Goal: Task Accomplishment & Management: Complete application form

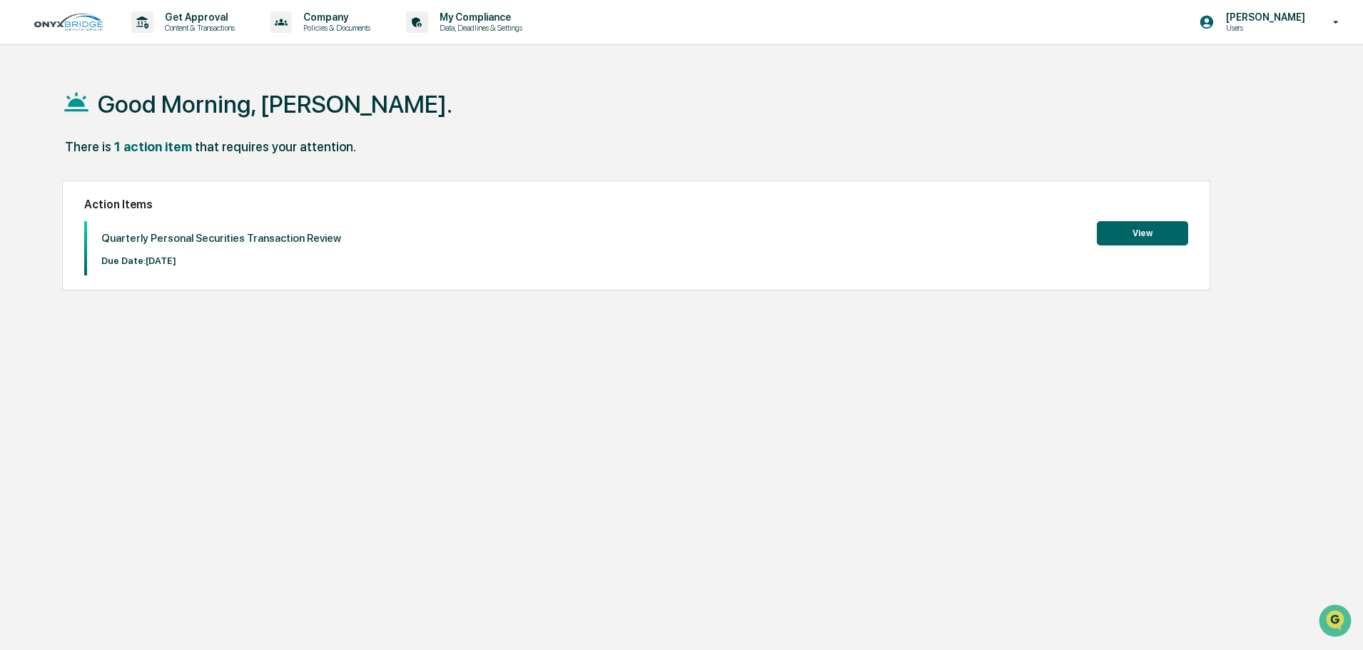
click at [1162, 233] on button "View" at bounding box center [1142, 233] width 91 height 24
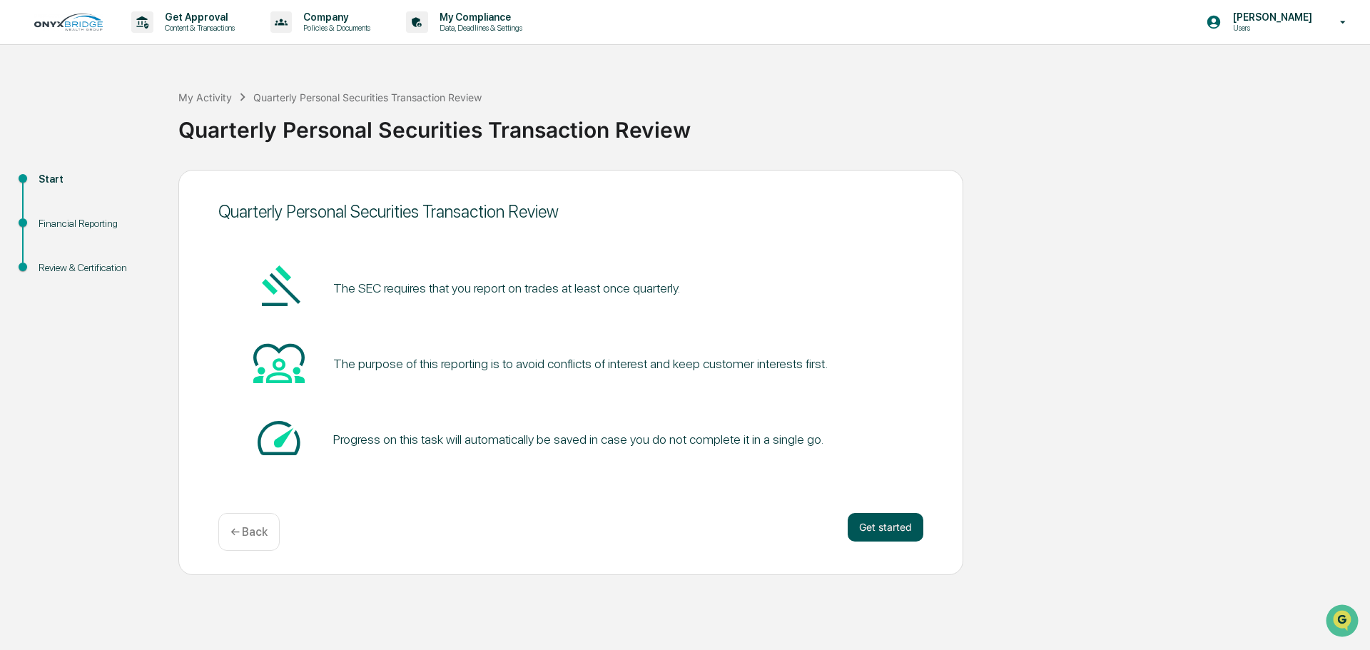
click at [909, 531] on button "Get started" at bounding box center [886, 527] width 76 height 29
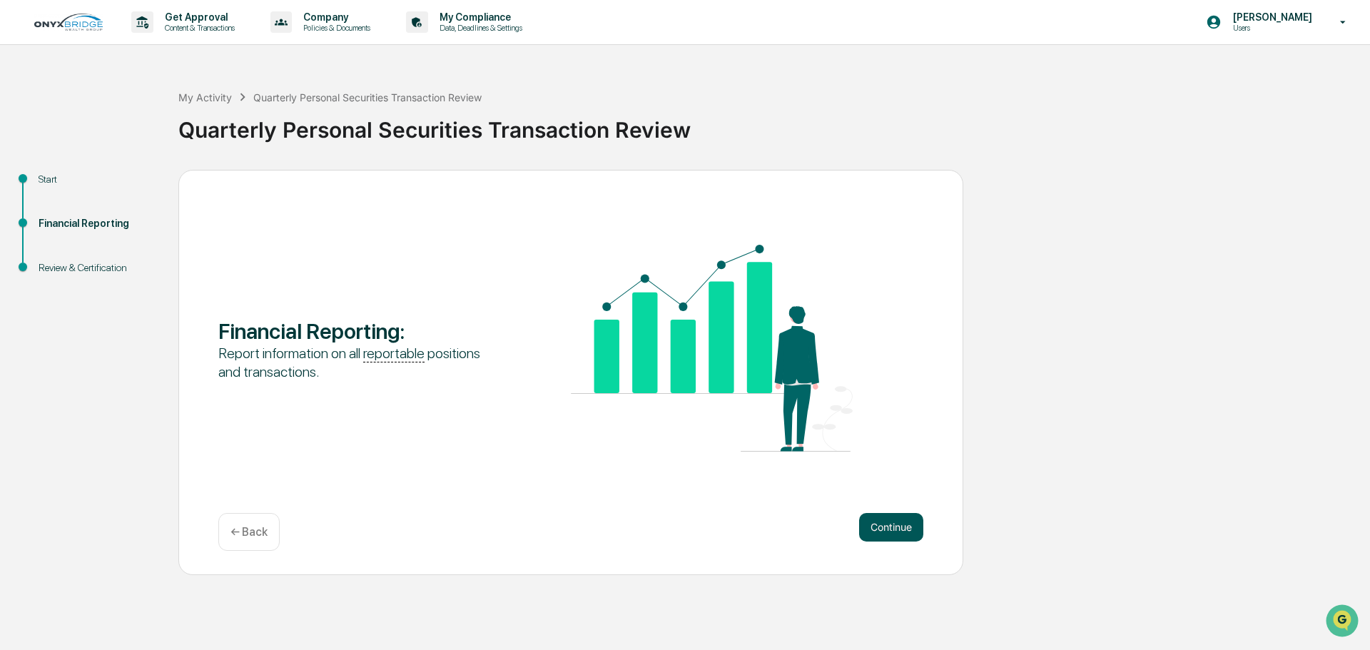
click at [894, 529] on button "Continue" at bounding box center [891, 527] width 64 height 29
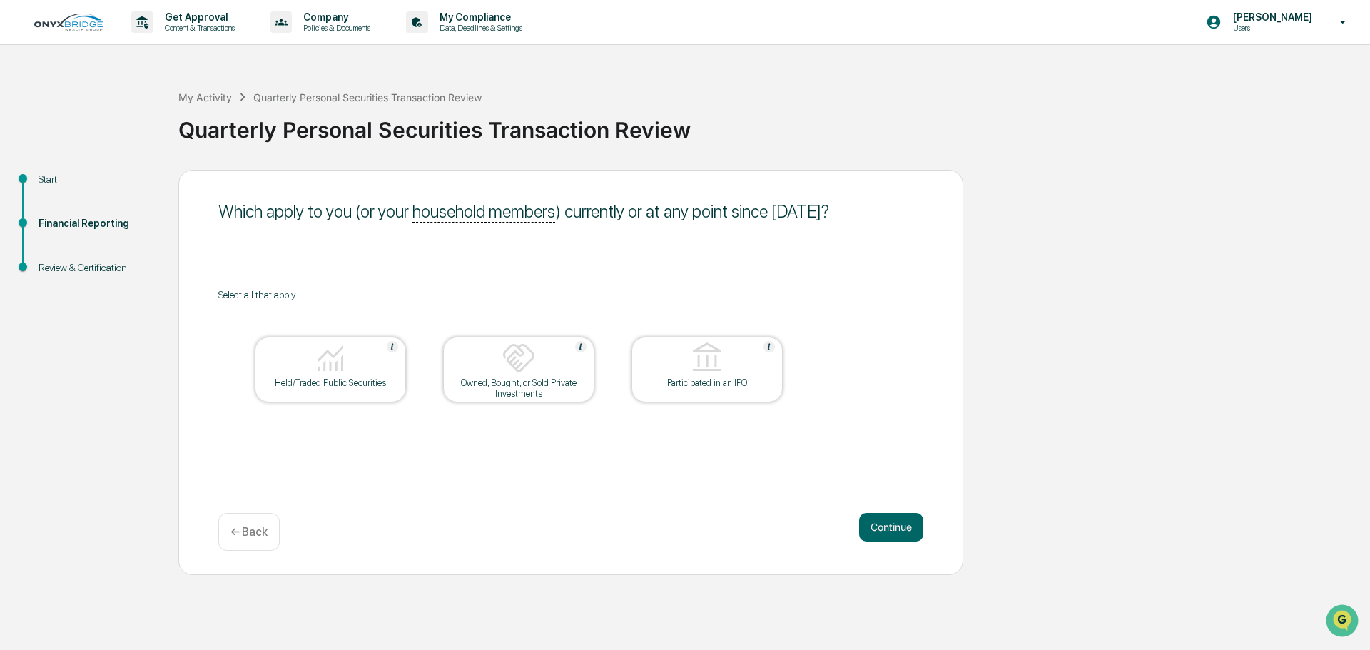
click at [336, 377] on div "Held/Traded Public Securities" at bounding box center [330, 382] width 128 height 11
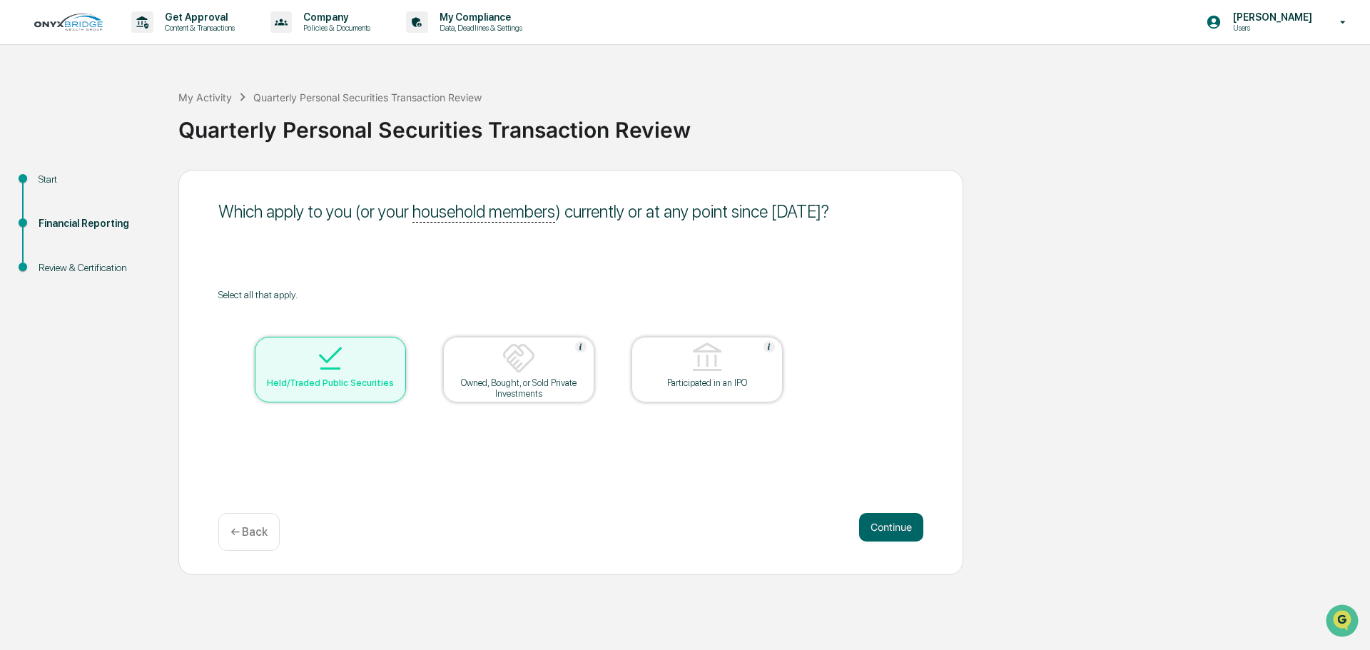
click at [515, 363] on img at bounding box center [519, 358] width 34 height 34
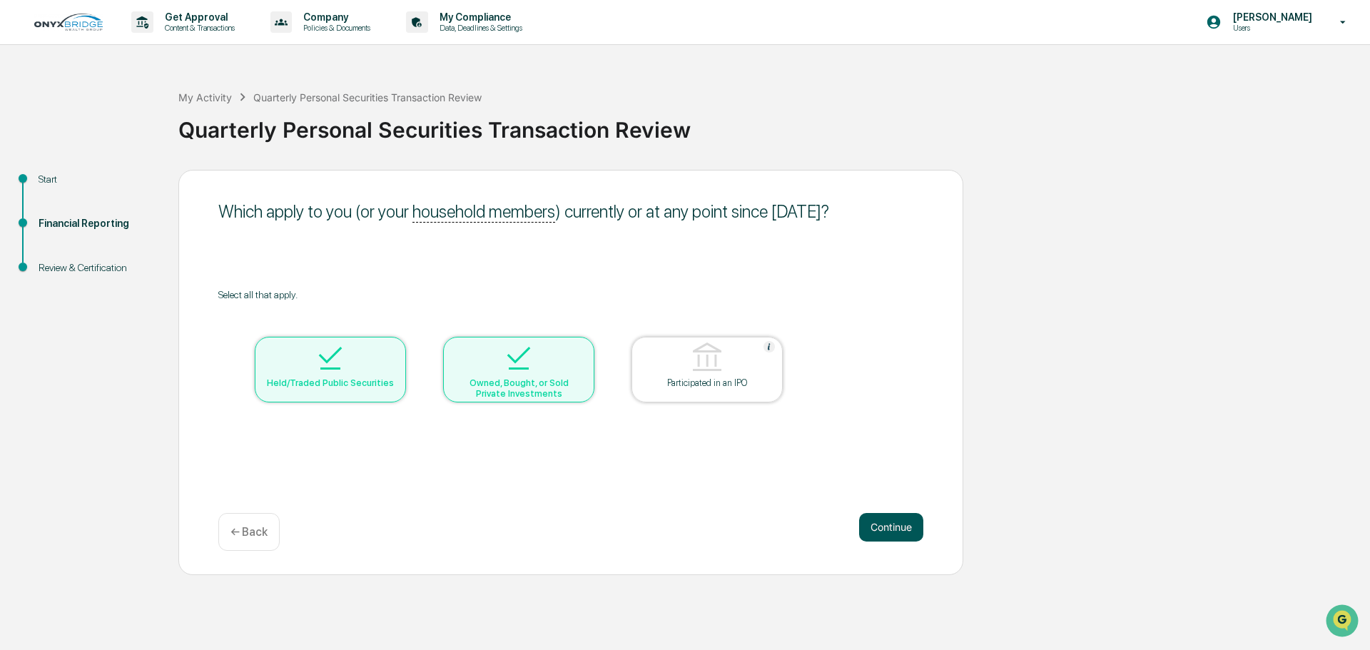
click at [883, 529] on button "Continue" at bounding box center [891, 527] width 64 height 29
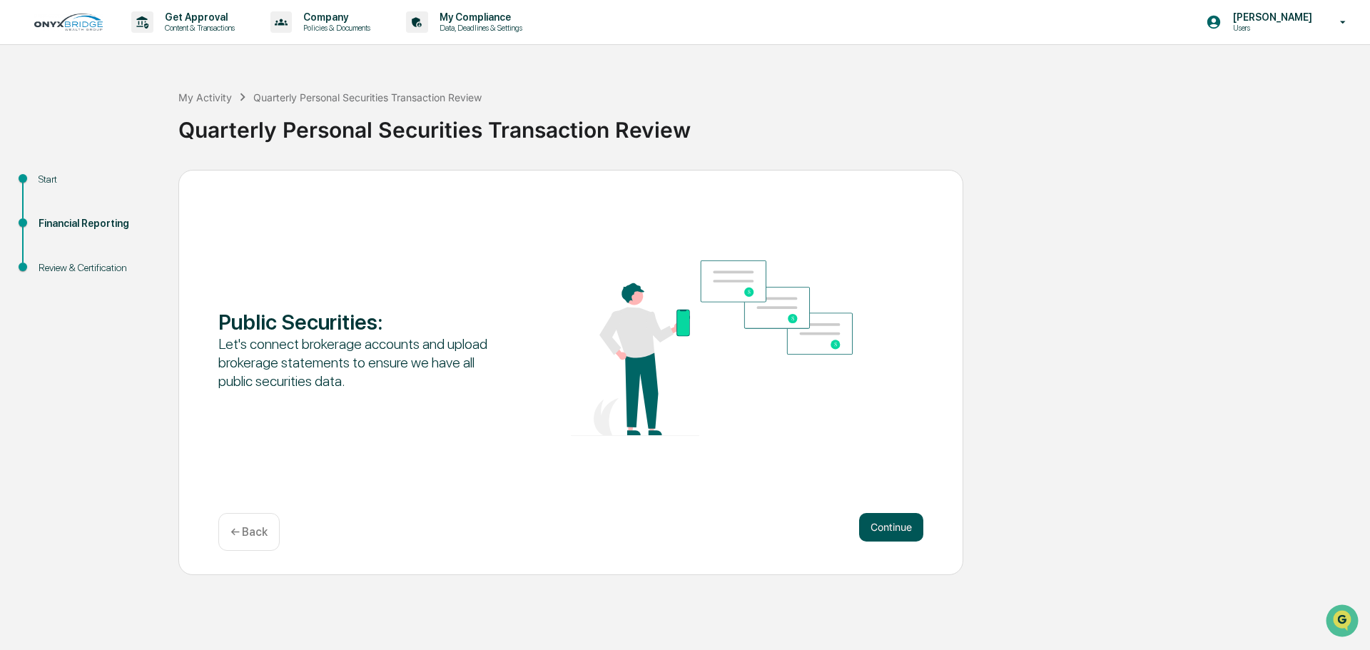
click at [874, 527] on button "Continue" at bounding box center [891, 527] width 64 height 29
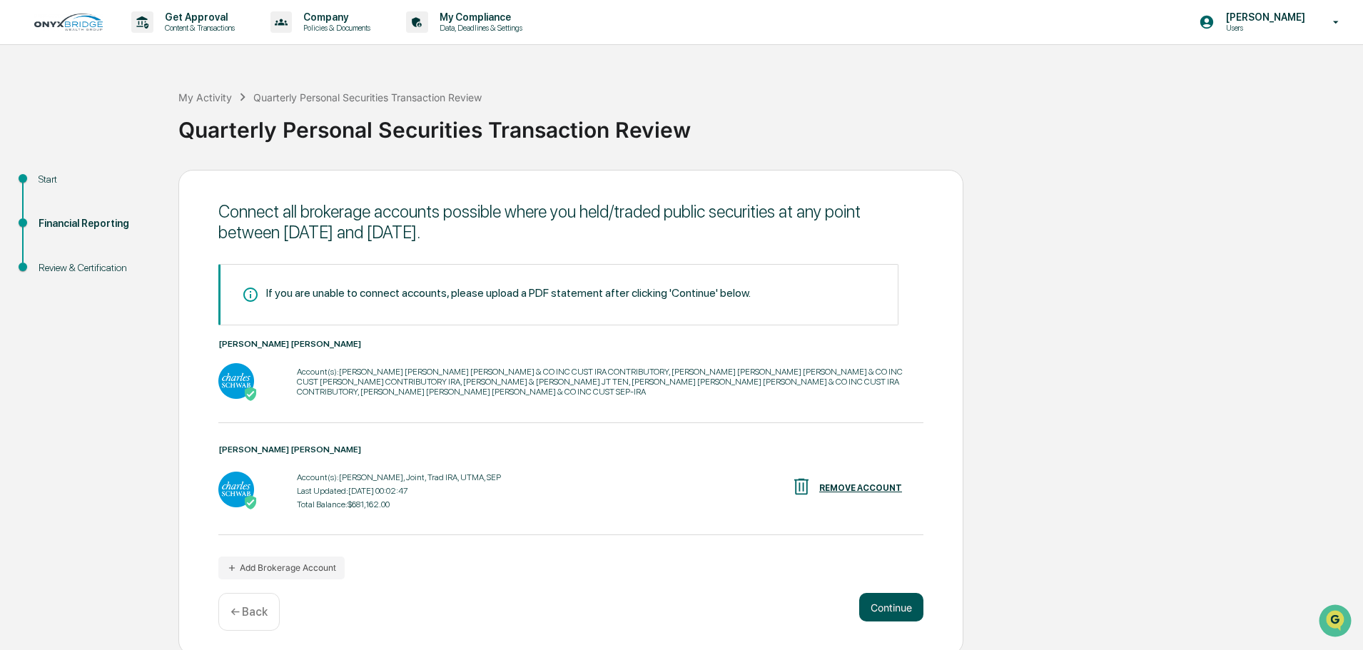
click at [901, 603] on button "Continue" at bounding box center [891, 607] width 64 height 29
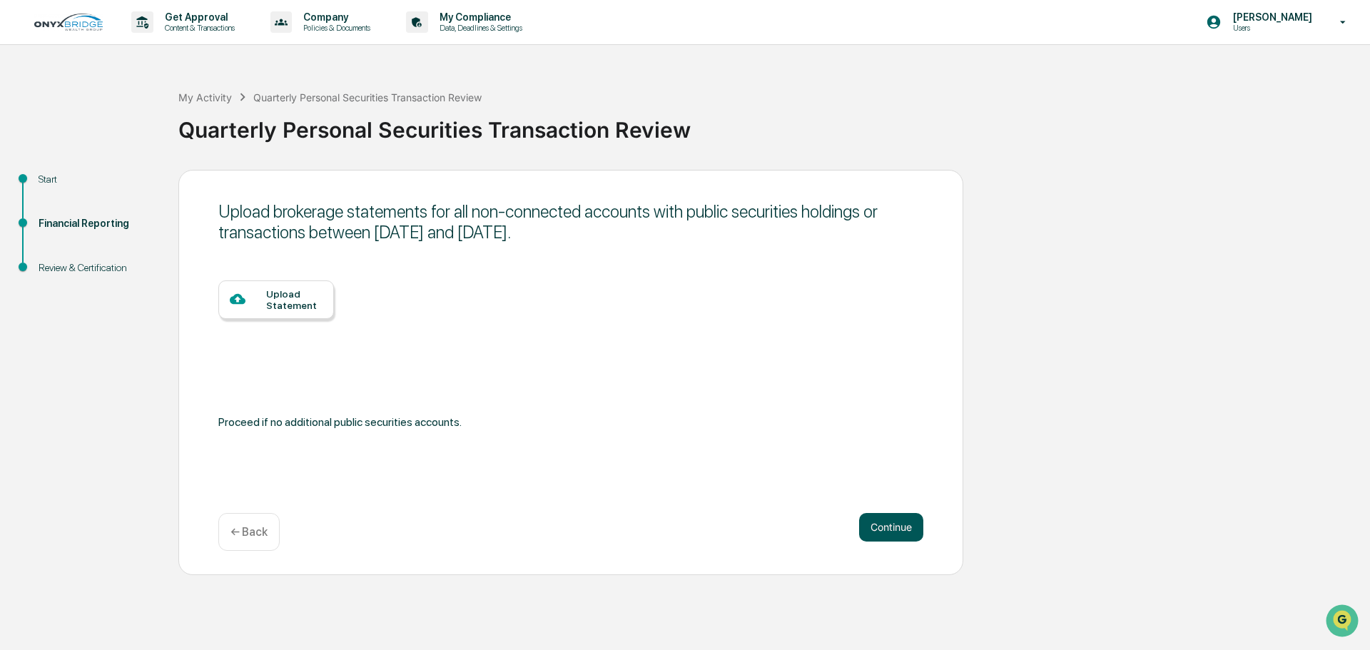
click at [898, 525] on button "Continue" at bounding box center [891, 527] width 64 height 29
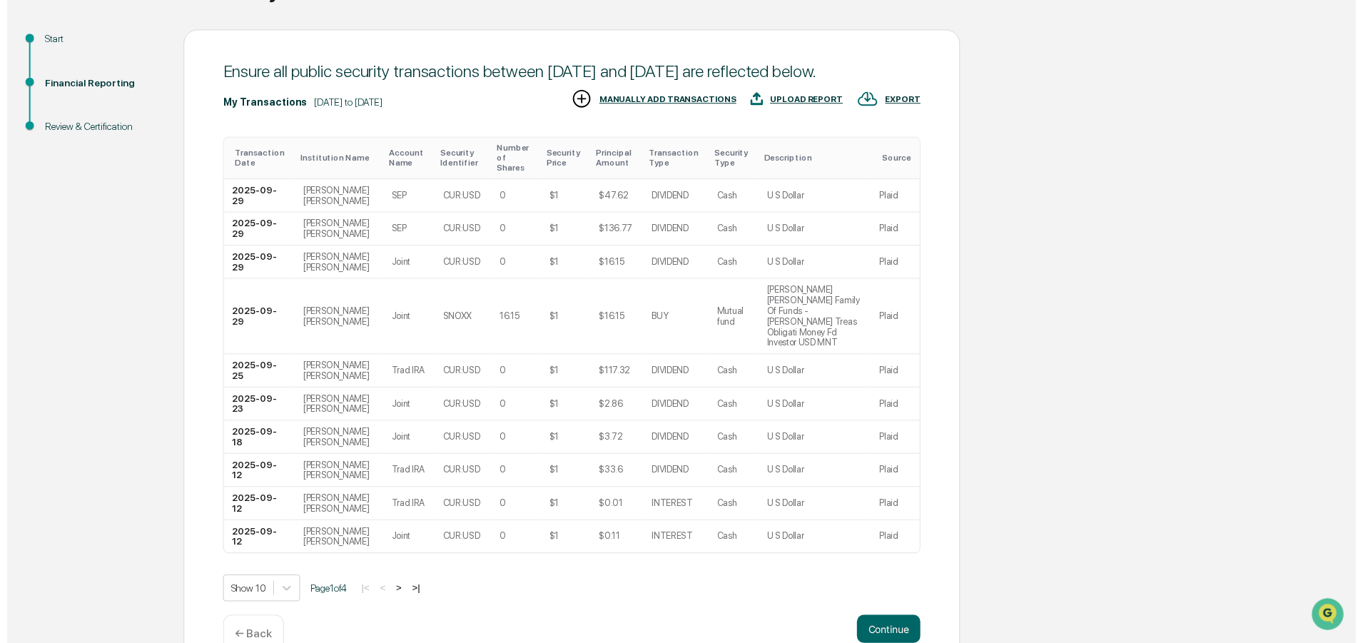
scroll to position [152, 0]
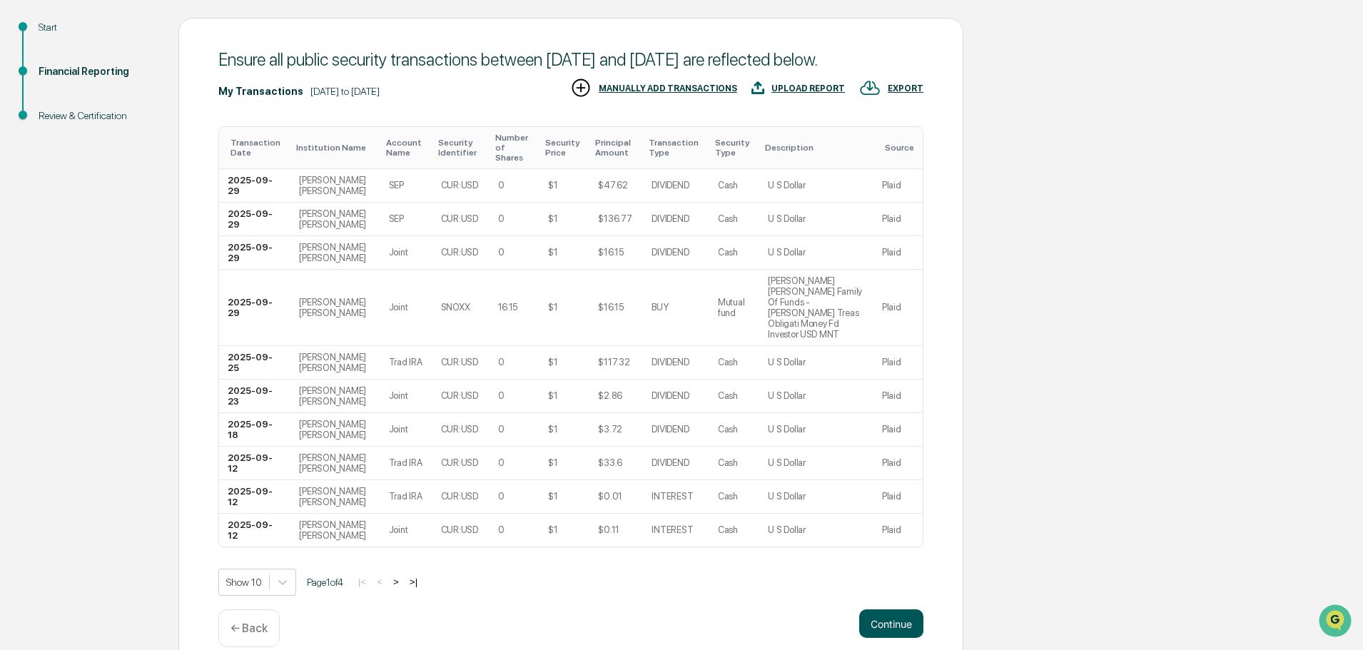
click at [876, 609] on button "Continue" at bounding box center [891, 623] width 64 height 29
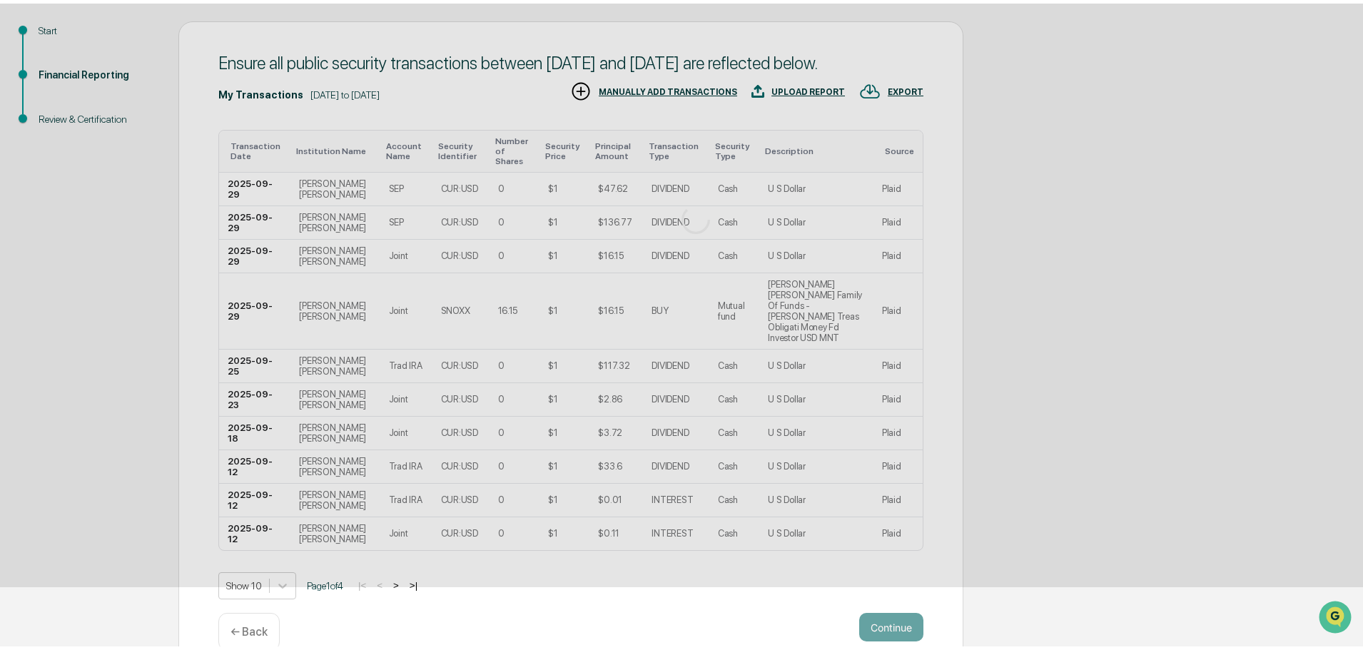
scroll to position [0, 0]
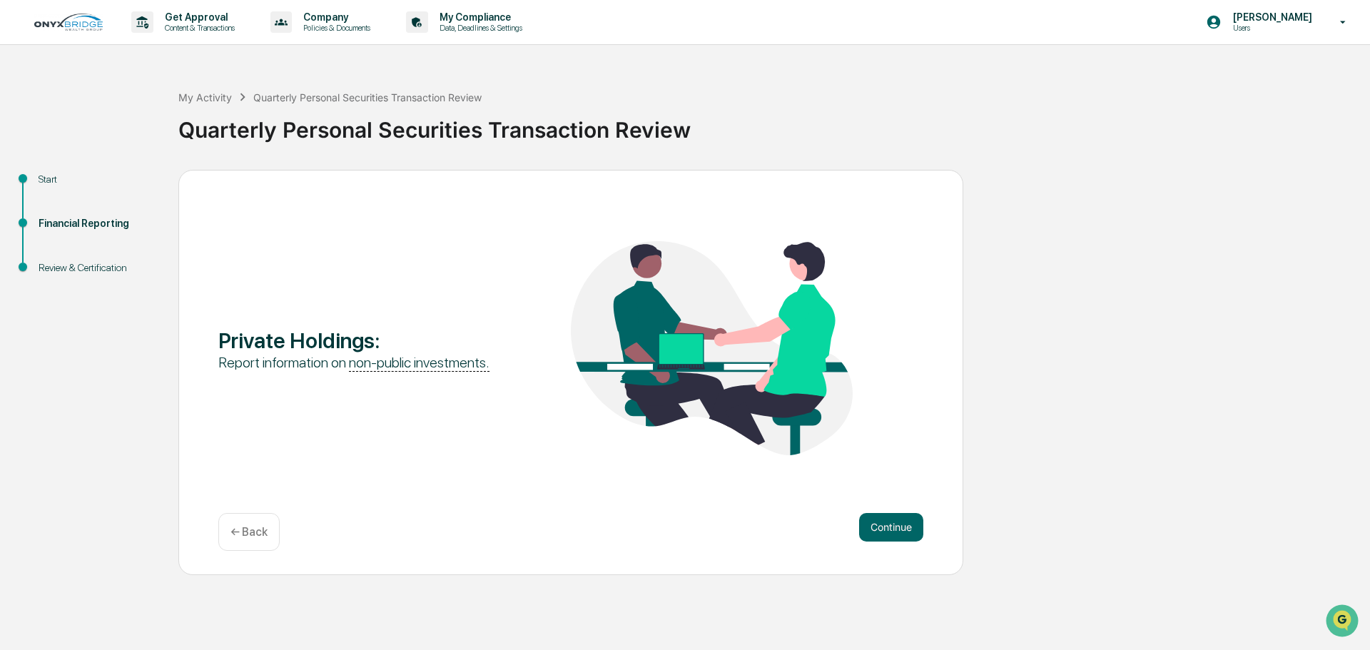
click at [865, 509] on div "Private Holdings : Report information on non-public investments. Continue ← Back" at bounding box center [570, 372] width 785 height 405
click at [887, 532] on button "Continue" at bounding box center [891, 527] width 64 height 29
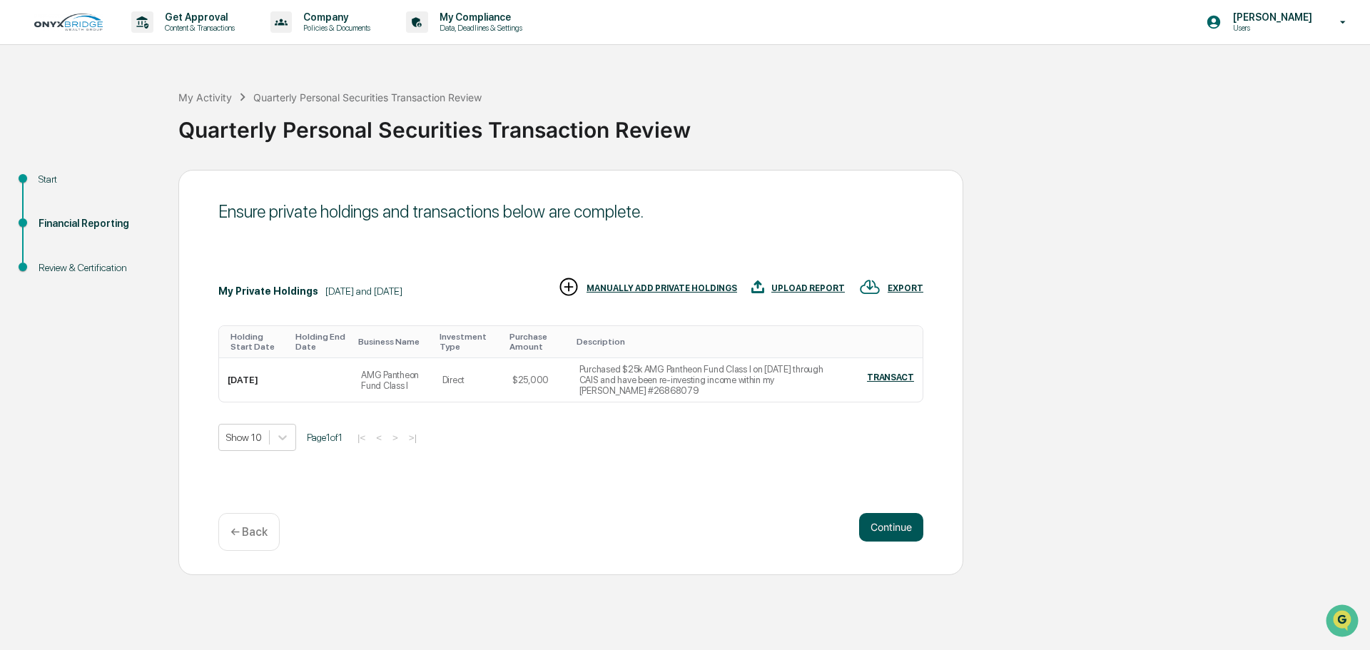
click at [887, 532] on button "Continue" at bounding box center [891, 527] width 64 height 29
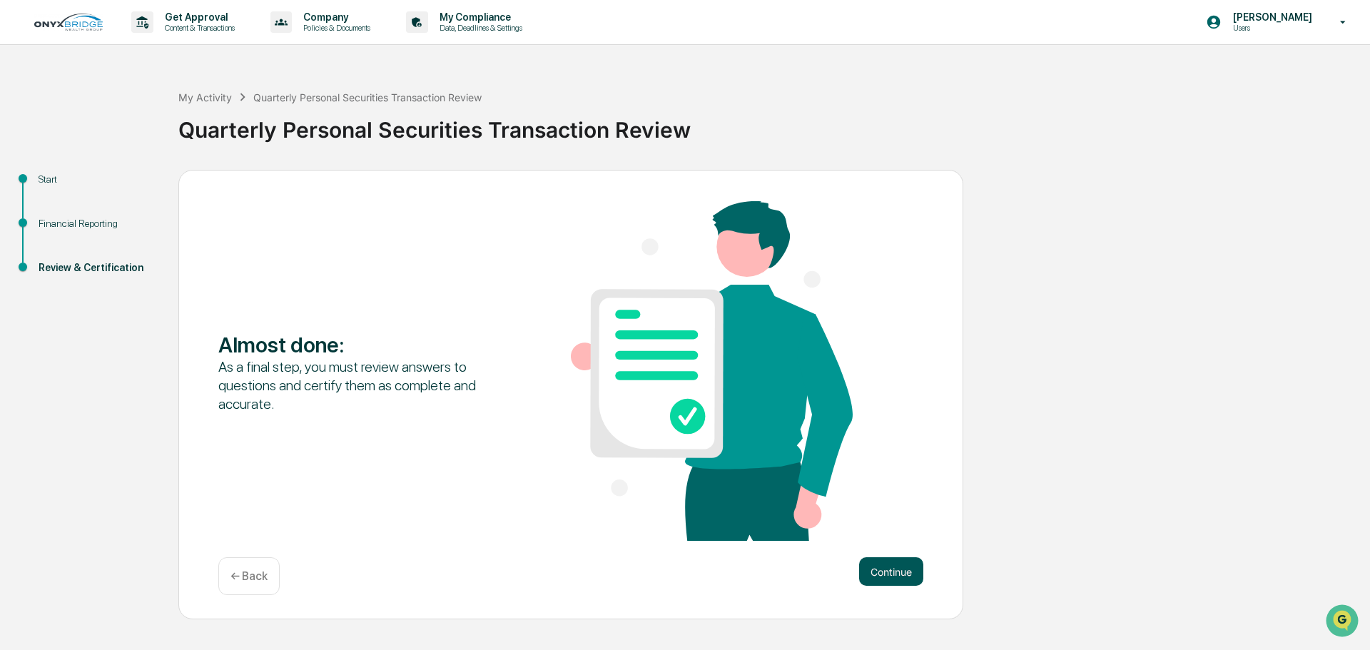
click at [900, 574] on button "Continue" at bounding box center [891, 571] width 64 height 29
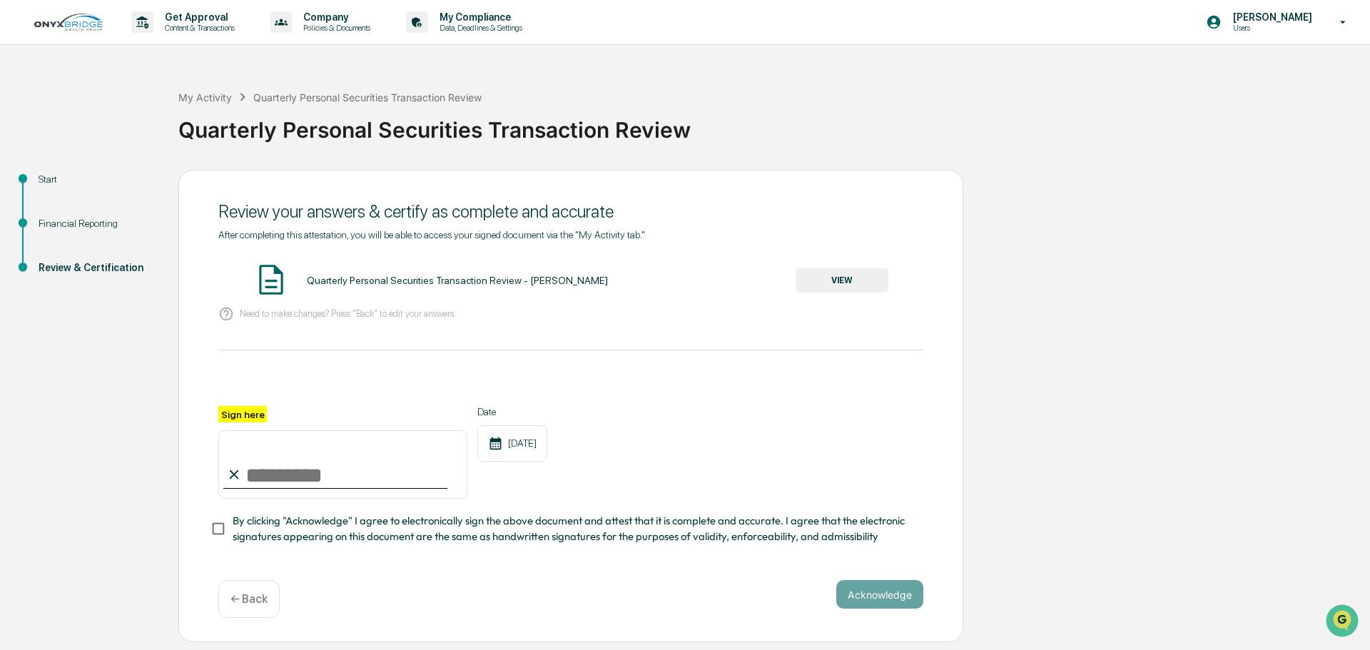
click at [304, 484] on input "Sign here" at bounding box center [342, 464] width 249 height 68
click at [303, 484] on input "Sign here" at bounding box center [342, 464] width 249 height 68
type input "**********"
click at [854, 280] on button "VIEW" at bounding box center [841, 280] width 93 height 24
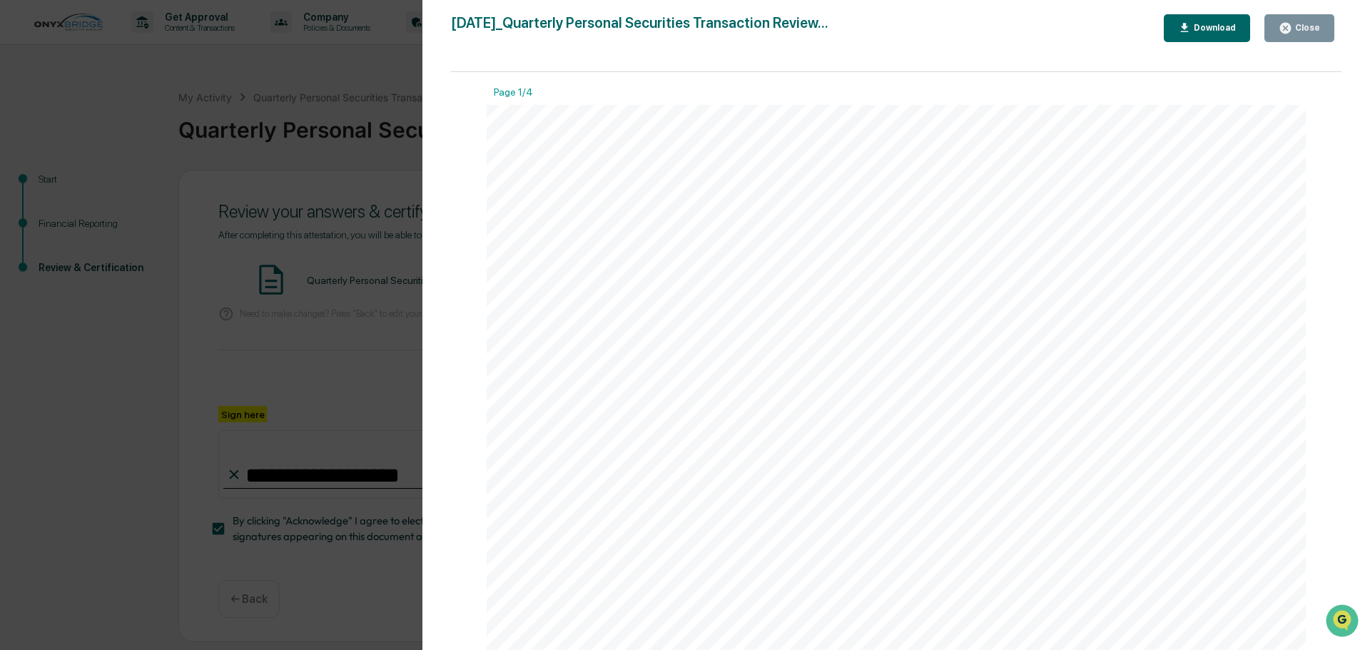
click at [1233, 20] on button "Download" at bounding box center [1207, 28] width 87 height 28
click at [1306, 21] on button "Close" at bounding box center [1299, 28] width 70 height 28
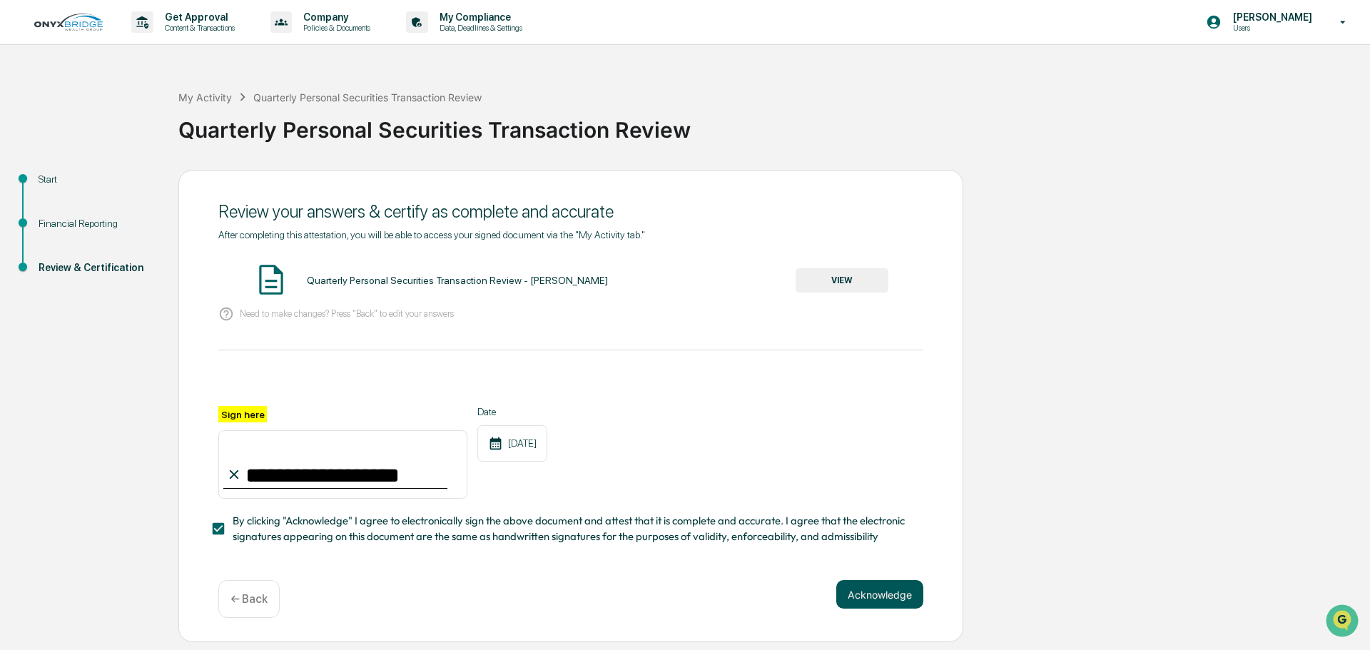
click at [868, 601] on button "Acknowledge" at bounding box center [879, 594] width 87 height 29
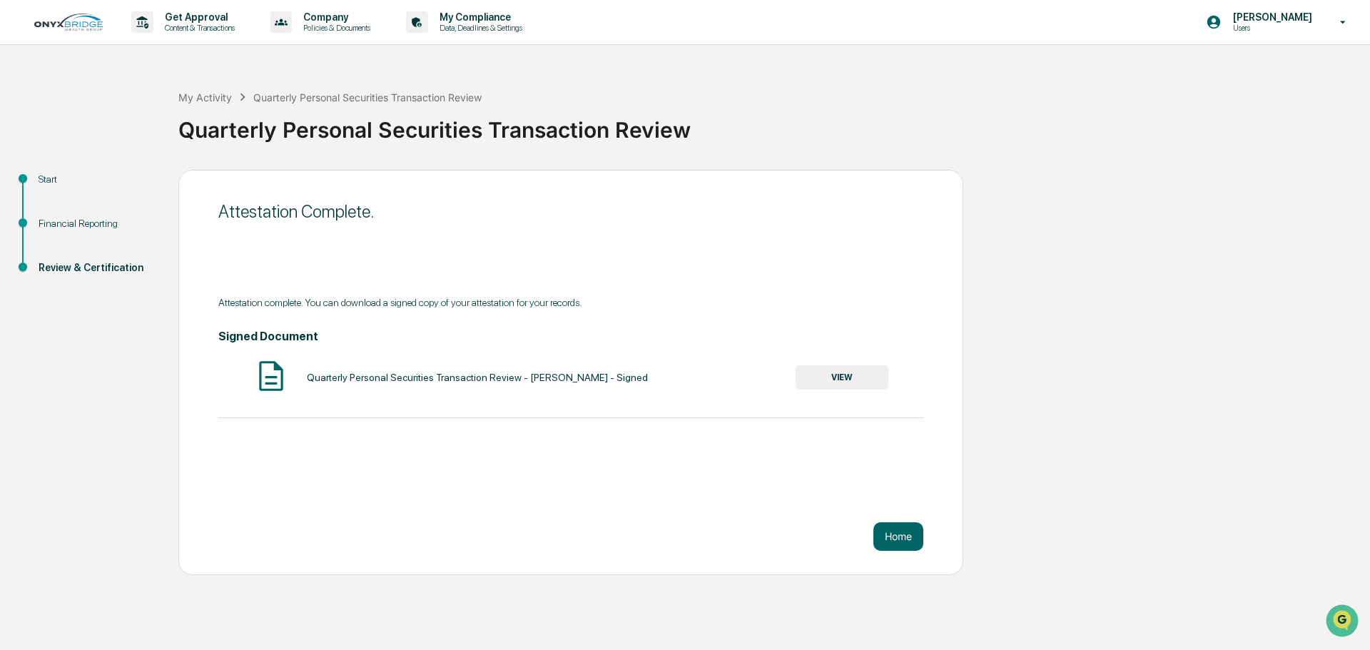
drag, startPoint x: 868, startPoint y: 601, endPoint x: 600, endPoint y: 538, distance: 275.7
click at [600, 538] on div "Home" at bounding box center [570, 536] width 705 height 29
click at [901, 537] on button "Home" at bounding box center [898, 536] width 50 height 29
